Goal: Find specific page/section: Find specific page/section

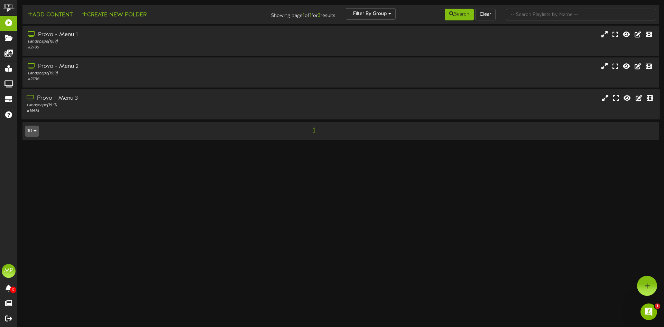
click at [132, 99] on div "Provo - Menu 3" at bounding box center [155, 98] width 256 height 8
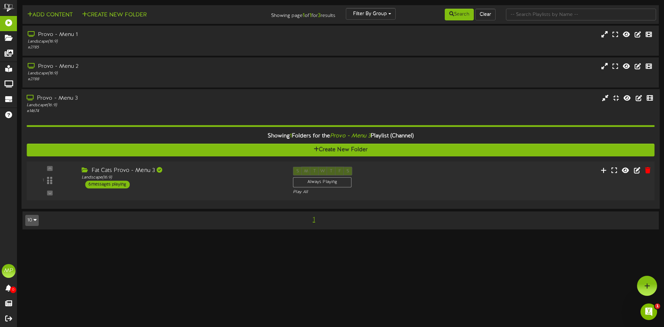
click at [119, 185] on div "6 messages playing" at bounding box center [107, 185] width 45 height 8
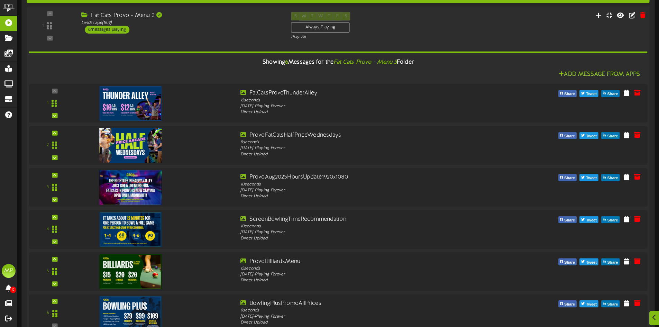
scroll to position [173, 0]
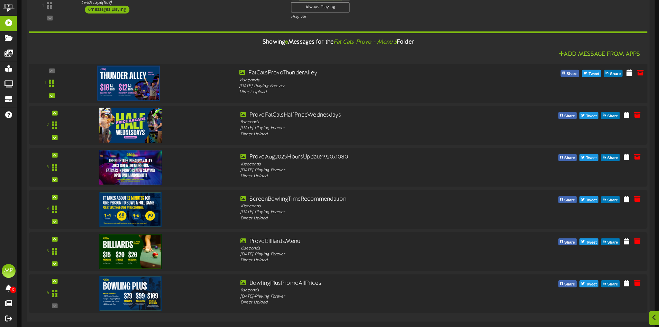
click at [127, 85] on img at bounding box center [128, 83] width 63 height 35
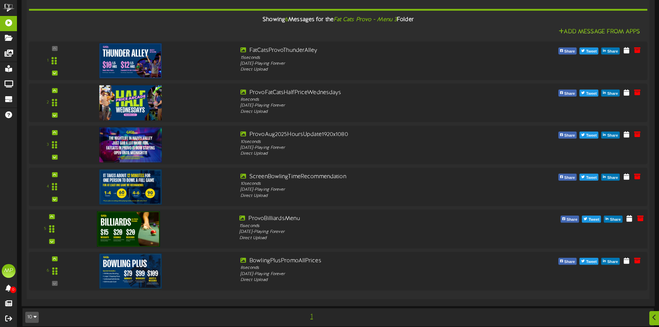
scroll to position [202, 0]
